Goal: Download file/media

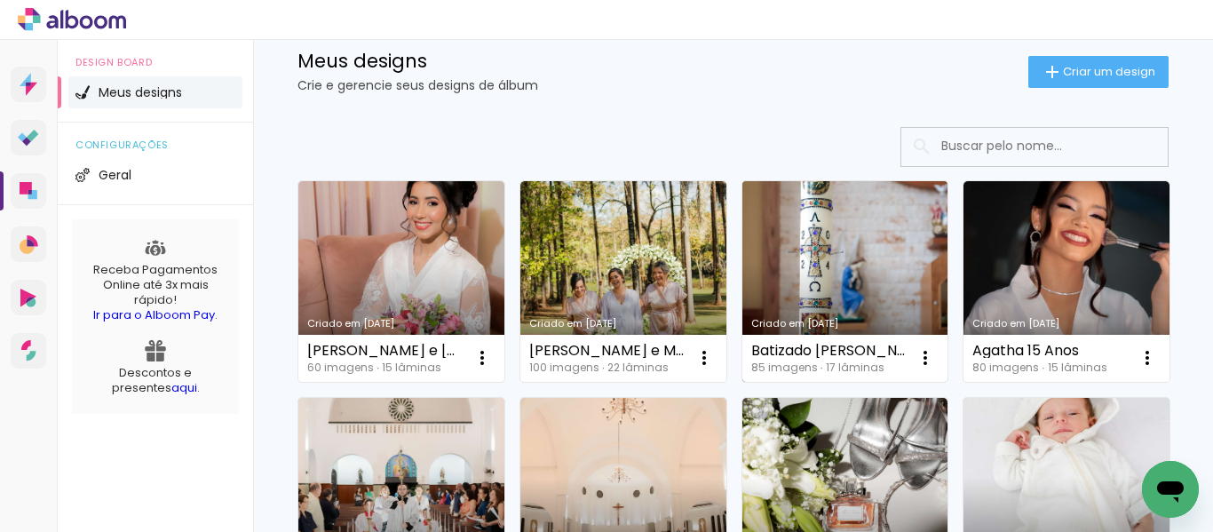
scroll to position [89, 0]
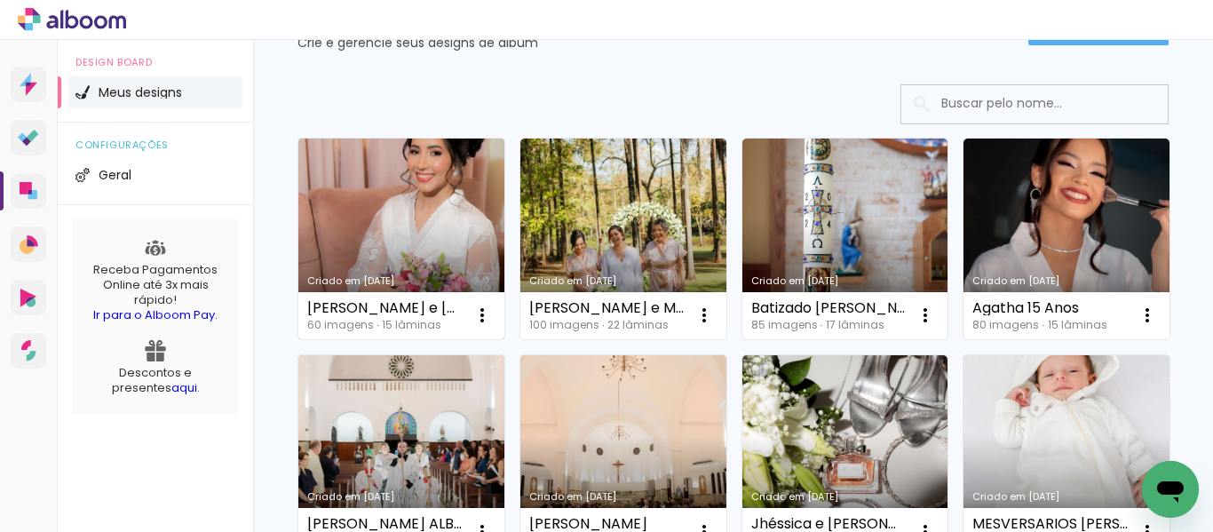
click at [442, 262] on link "Criado em [DATE]" at bounding box center [401, 239] width 206 height 201
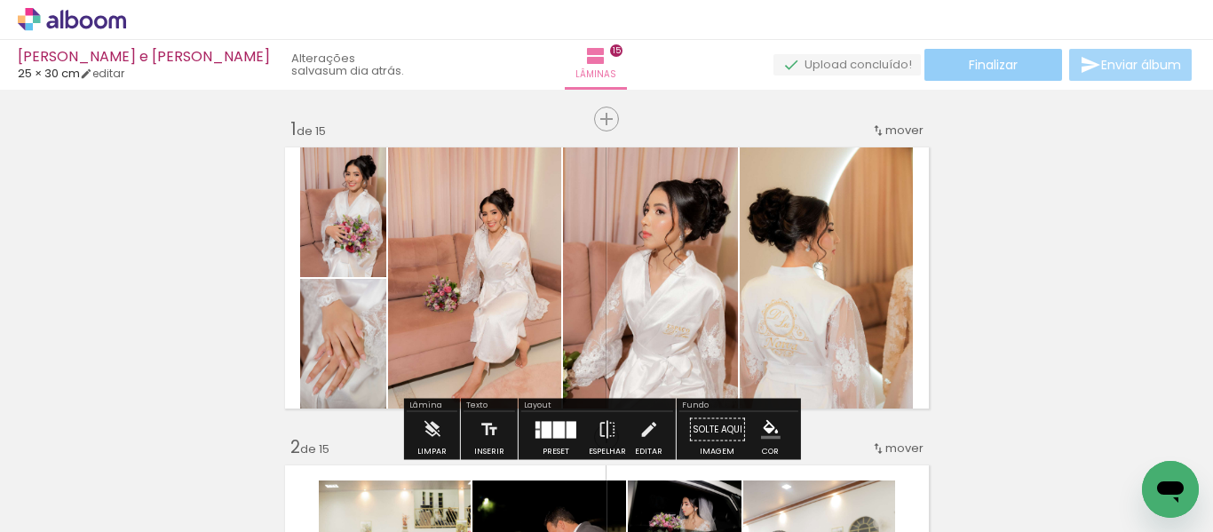
click at [950, 56] on paper-button "Finalizar" at bounding box center [994, 65] width 138 height 32
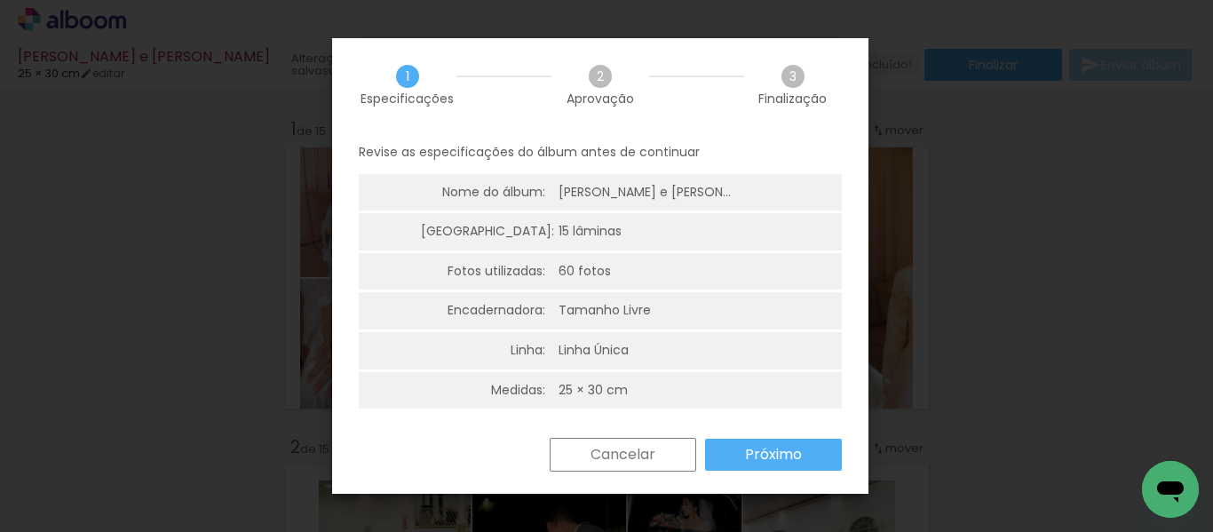
click at [767, 441] on paper-button "Próximo" at bounding box center [773, 455] width 137 height 32
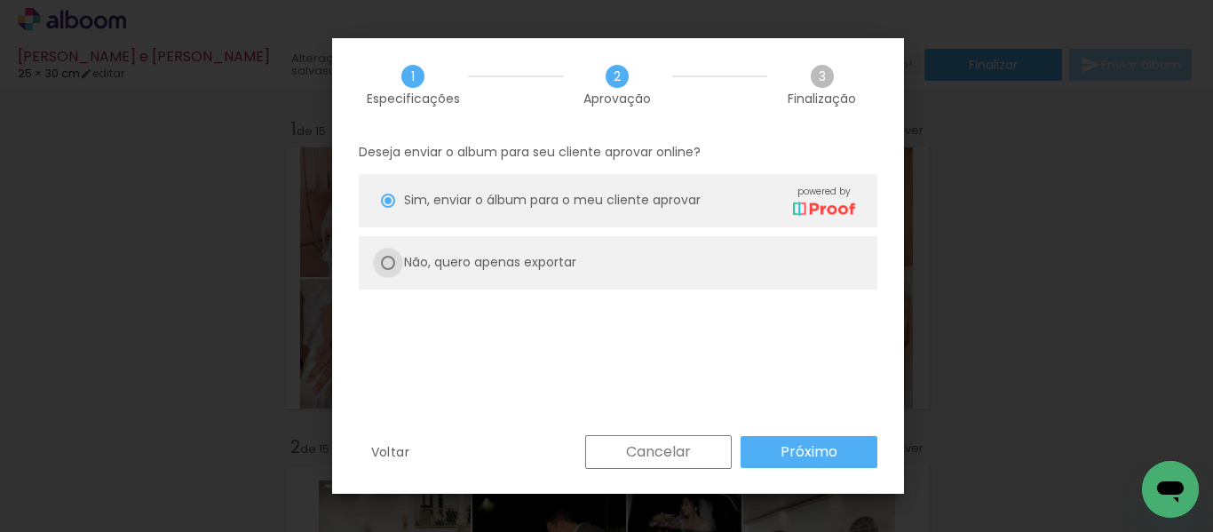
click at [393, 208] on div at bounding box center [388, 201] width 14 height 14
type paper-radio-button "on"
click at [777, 449] on paper-button "Próximo" at bounding box center [809, 452] width 137 height 32
type input "Alta, 300 DPI"
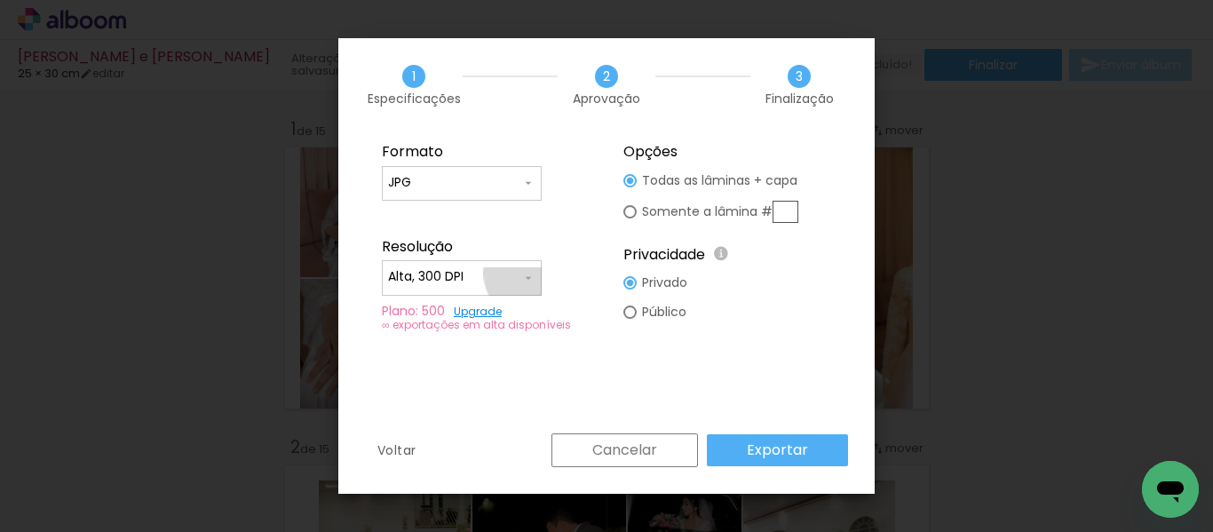
click at [532, 273] on iron-icon at bounding box center [528, 278] width 14 height 14
click at [567, 263] on fieldset "Formato JPG PDF Resolução Alta, 300 DPI Baixa Plano: 500 Upgrade ∞ exportações …" at bounding box center [486, 237] width 238 height 212
click at [524, 184] on iron-icon at bounding box center [528, 183] width 14 height 14
click at [574, 179] on fieldset "Formato JPG PDF Resolução Alta, 300 DPI Baixa Plano: 500 Upgrade ∞ exportações …" at bounding box center [486, 237] width 238 height 212
click at [0, 0] on slot "Exportar" at bounding box center [0, 0] width 0 height 0
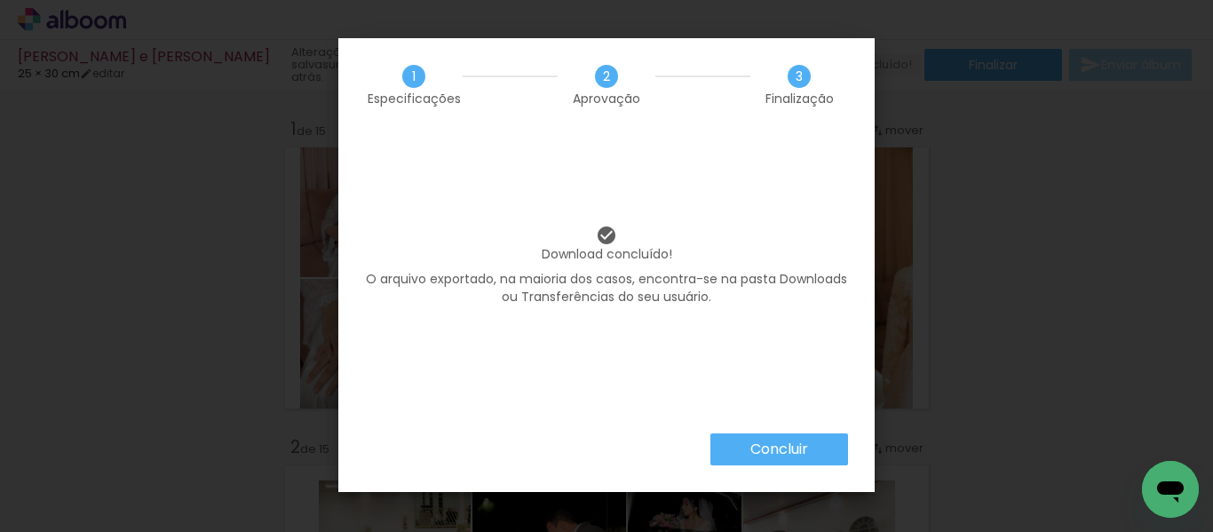
click at [0, 0] on slot "Concluir" at bounding box center [0, 0] width 0 height 0
